Goal: Task Accomplishment & Management: Use online tool/utility

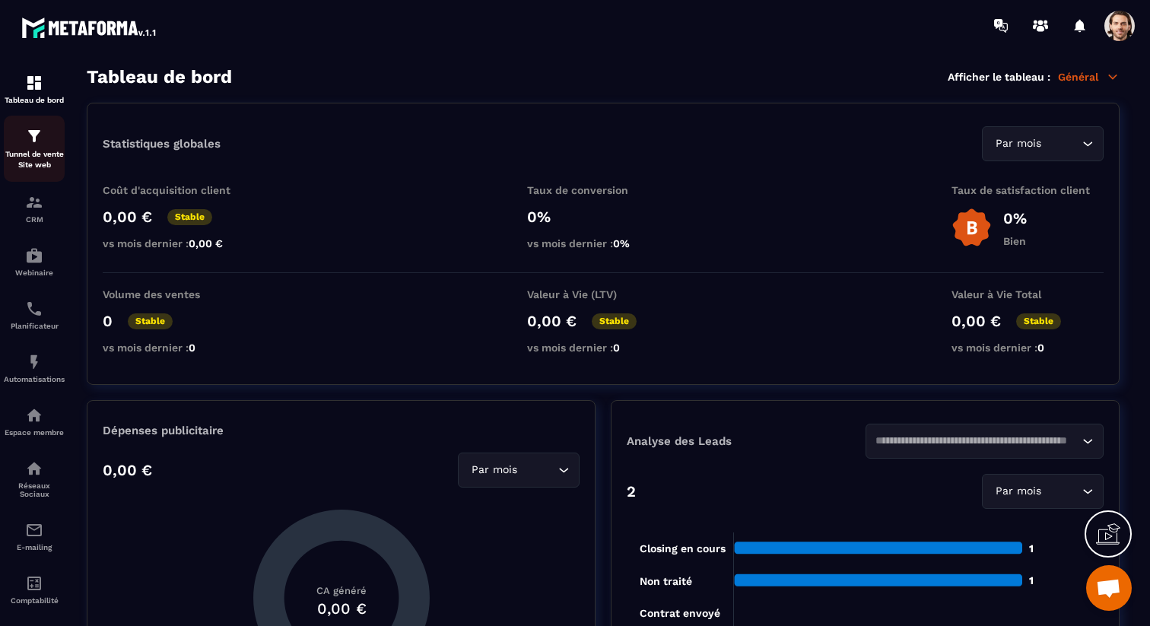
click at [37, 161] on p "Tunnel de vente Site web" at bounding box center [34, 159] width 61 height 21
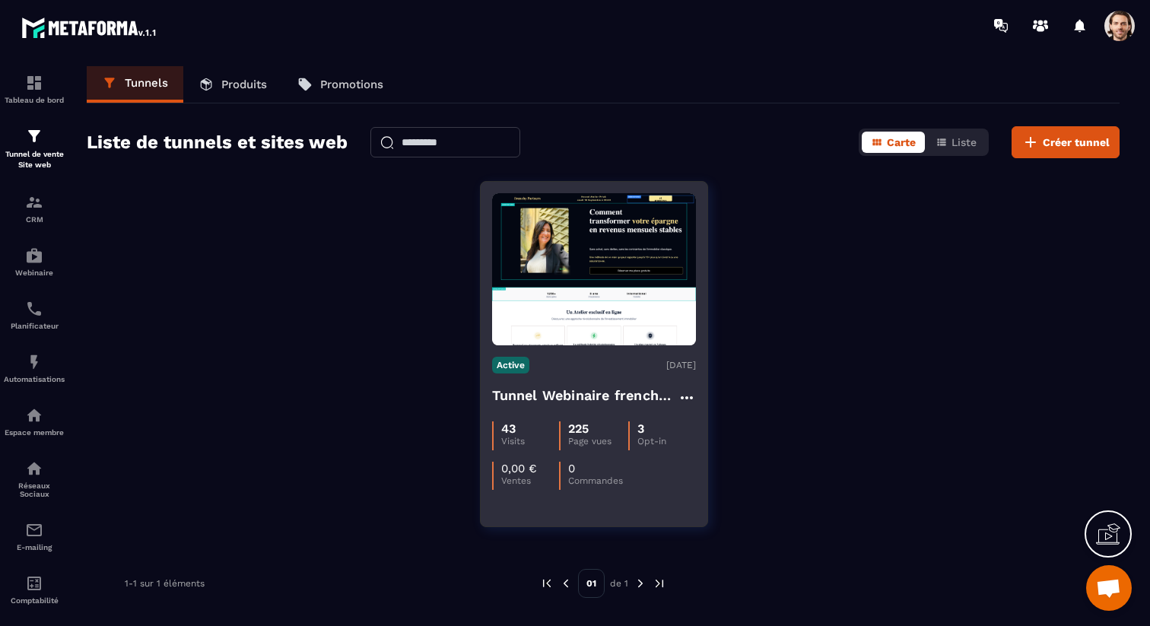
click at [580, 404] on h4 "Tunnel Webinaire frenchy partners" at bounding box center [585, 395] width 186 height 21
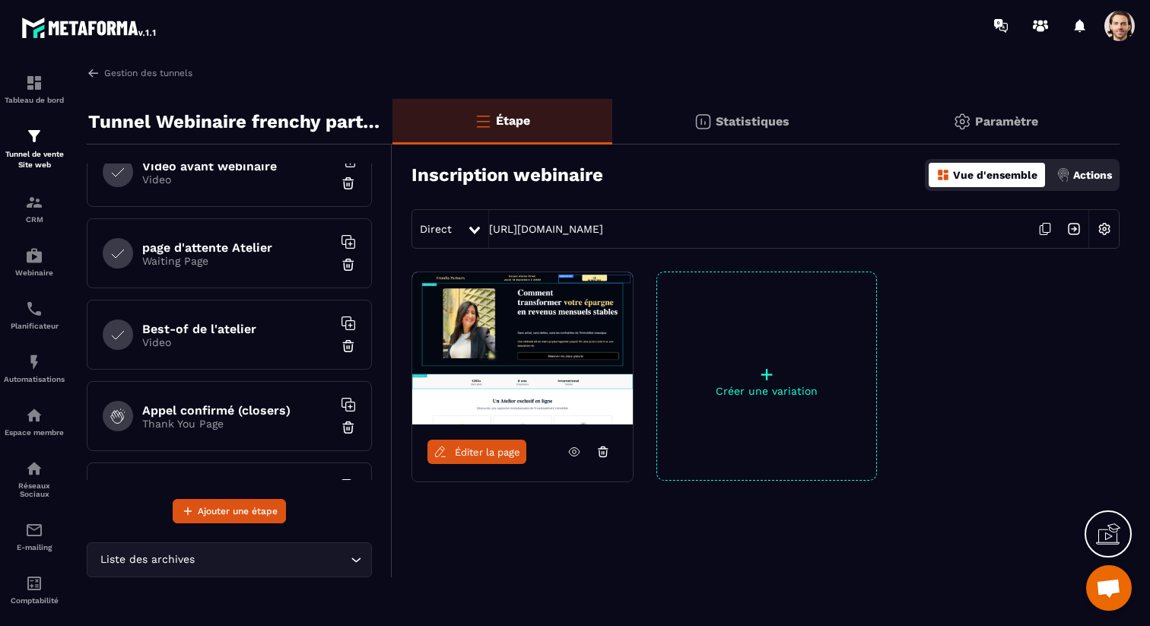
scroll to position [214, 0]
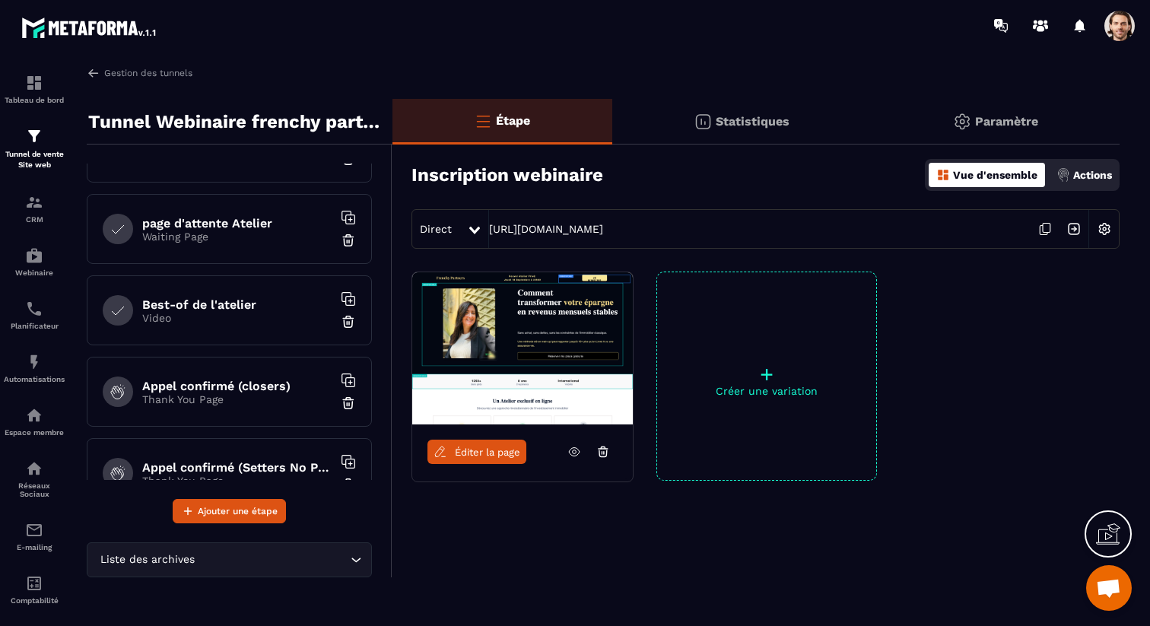
click at [237, 237] on p "Waiting Page" at bounding box center [237, 237] width 190 height 12
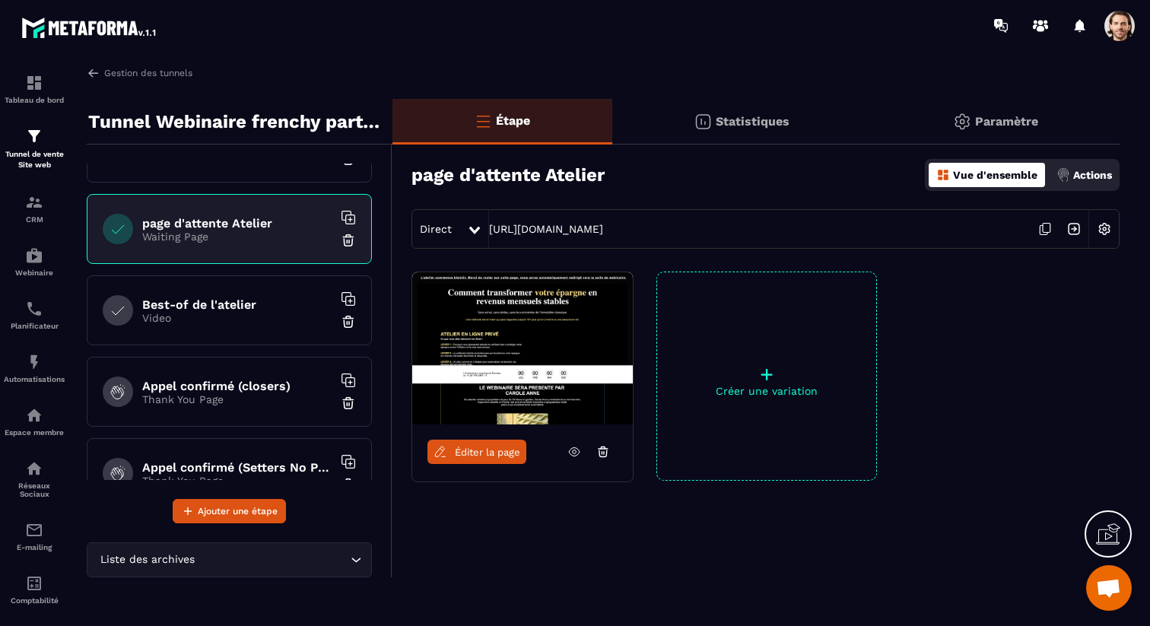
click at [483, 453] on span "Éditer la page" at bounding box center [487, 452] width 65 height 11
